Goal: Navigation & Orientation: Understand site structure

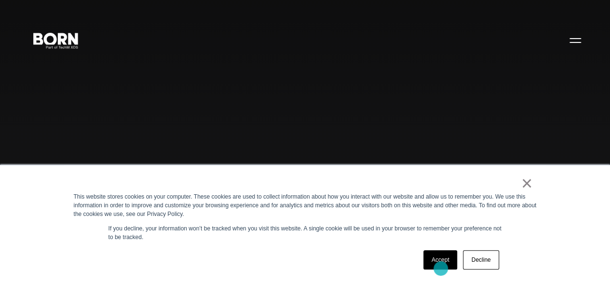
click at [441, 269] on link "Accept" at bounding box center [440, 259] width 34 height 19
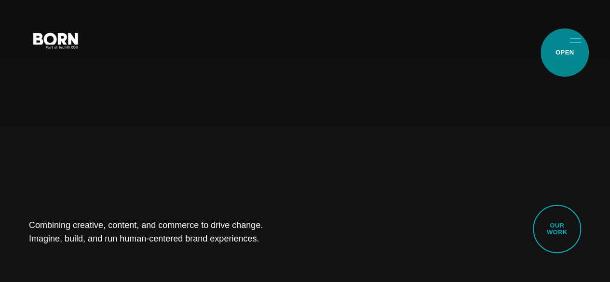
click at [565, 50] on button "Primary Menu" at bounding box center [575, 40] width 23 height 20
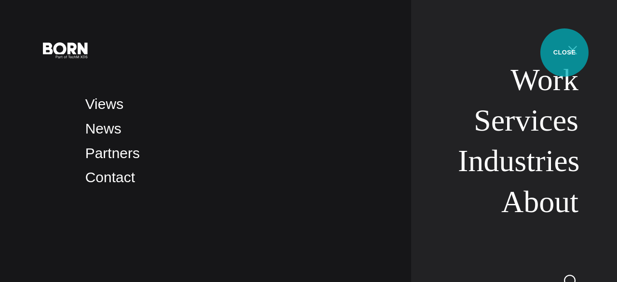
click at [565, 53] on button "Primary Menu" at bounding box center [572, 50] width 23 height 20
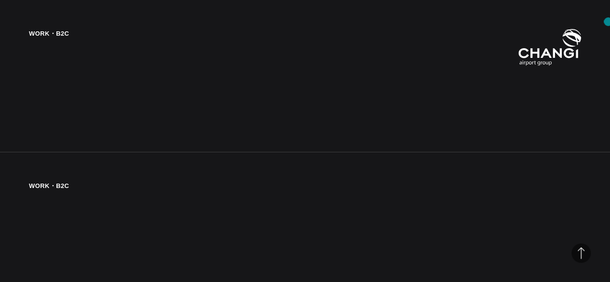
scroll to position [1137, 0]
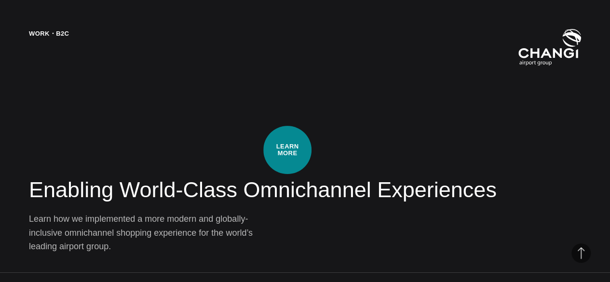
click at [287, 150] on div "Work・B2C Enabling World-Class Omnichannel Experiences Learn how we implemented …" at bounding box center [305, 141] width 610 height 282
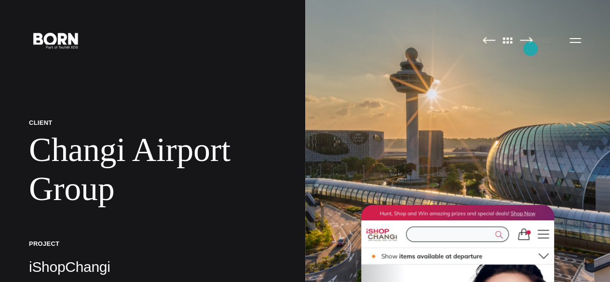
click at [530, 44] on img at bounding box center [526, 40] width 13 height 7
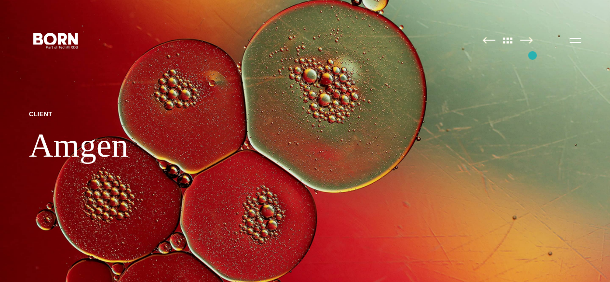
click at [532, 55] on img at bounding box center [305, 141] width 610 height 282
click at [526, 44] on img at bounding box center [526, 40] width 13 height 7
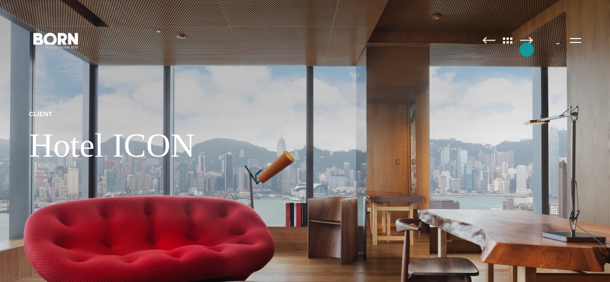
click at [526, 44] on img at bounding box center [526, 40] width 13 height 7
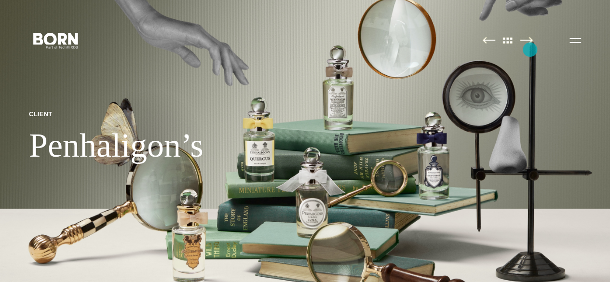
click at [530, 44] on img at bounding box center [526, 40] width 13 height 7
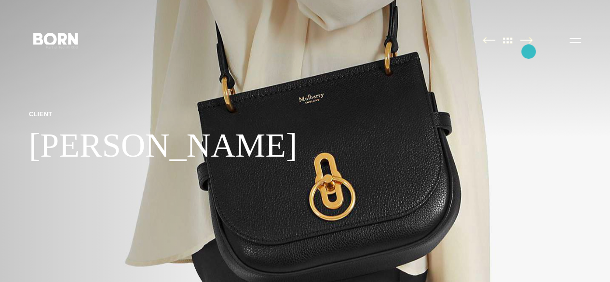
click at [528, 44] on img at bounding box center [526, 40] width 13 height 7
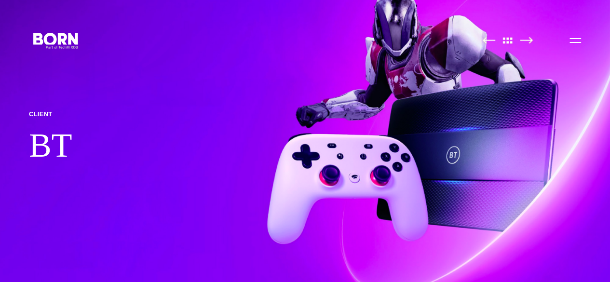
click at [528, 44] on img at bounding box center [526, 40] width 13 height 7
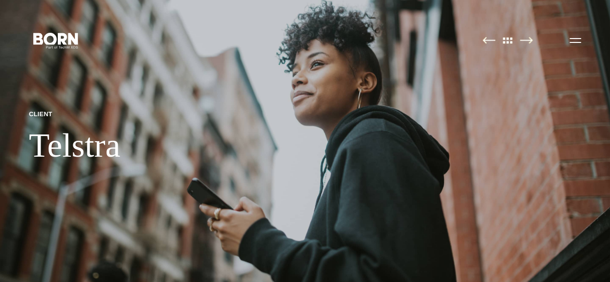
click at [528, 44] on img at bounding box center [526, 40] width 13 height 7
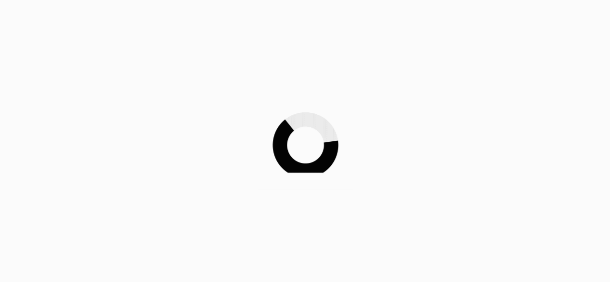
click at [528, 52] on div at bounding box center [305, 141] width 610 height 282
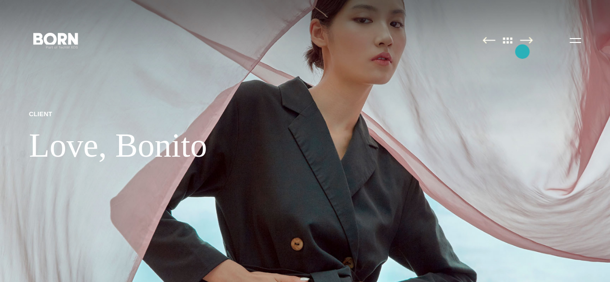
click at [522, 44] on img at bounding box center [526, 40] width 13 height 7
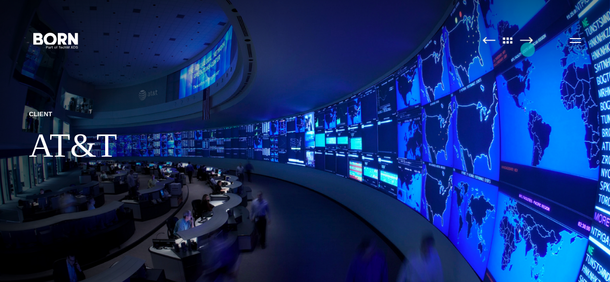
click at [527, 44] on img at bounding box center [526, 40] width 13 height 7
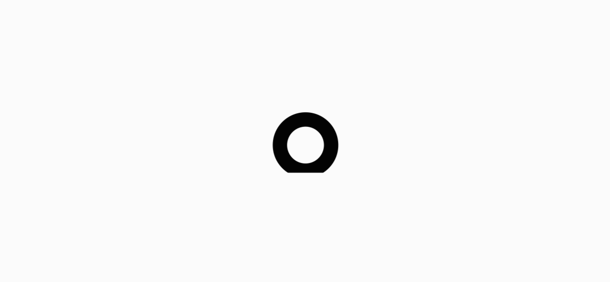
click at [527, 50] on div at bounding box center [305, 141] width 610 height 282
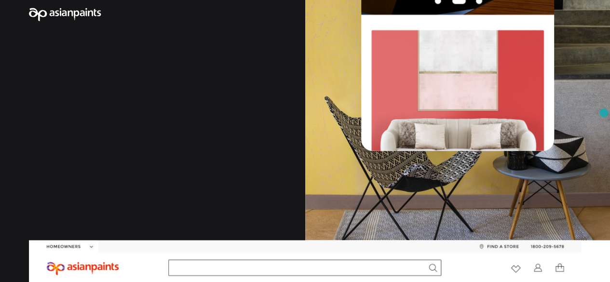
scroll to position [27, 0]
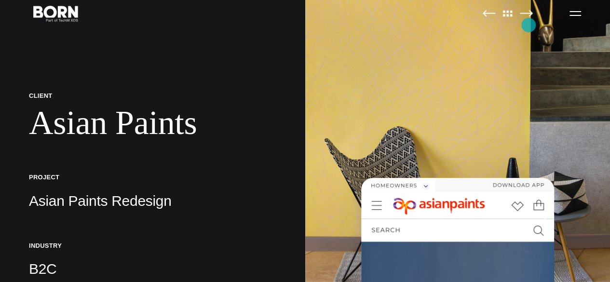
click at [528, 17] on img at bounding box center [526, 13] width 13 height 7
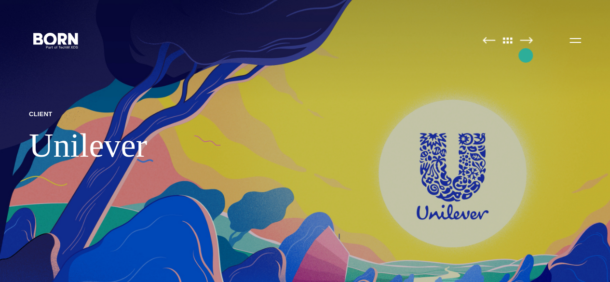
click at [526, 46] on link at bounding box center [526, 41] width 13 height 10
